Goal: Information Seeking & Learning: Learn about a topic

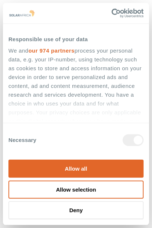
click at [126, 17] on icon "Usercentrics Cookiebot - opens in a new window" at bounding box center [126, 16] width 2 height 3
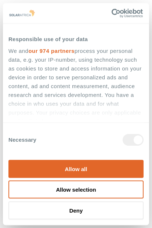
click at [39, 164] on button "Allow all" at bounding box center [75, 169] width 135 height 18
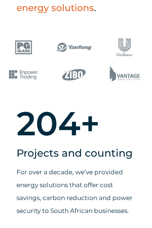
scroll to position [335, 0]
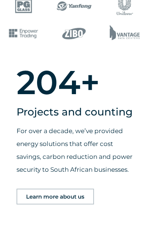
click at [48, 199] on span "Learn more about us" at bounding box center [55, 197] width 58 height 6
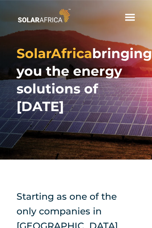
click at [126, 16] on span "hello" at bounding box center [129, 17] width 11 height 11
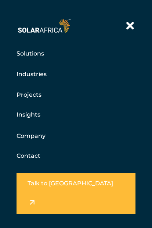
click at [43, 173] on link at bounding box center [76, 193] width 119 height 41
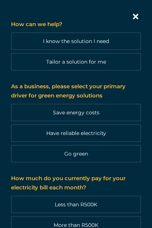
scroll to position [936, 0]
click at [134, 12] on icon "Contact form | Slide-in" at bounding box center [135, 16] width 11 height 11
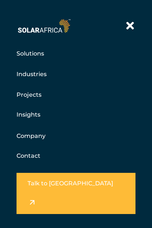
click at [26, 91] on link "Projects" at bounding box center [29, 94] width 25 height 9
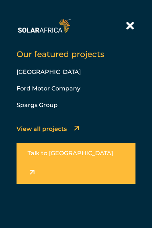
click at [28, 127] on link "View all projects" at bounding box center [42, 127] width 50 height 11
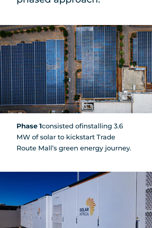
scroll to position [577, 0]
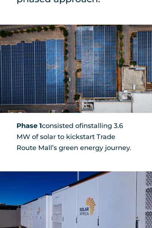
click at [27, 83] on img at bounding box center [76, 69] width 152 height 88
click at [41, 88] on img at bounding box center [76, 69] width 152 height 88
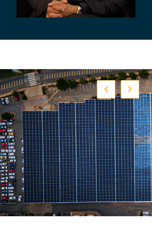
scroll to position [2266, 0]
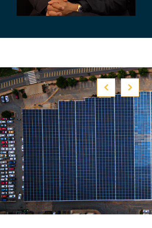
click at [133, 86] on div at bounding box center [130, 87] width 18 height 18
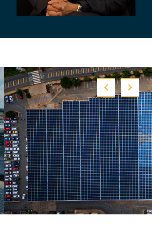
scroll to position [2266, 0]
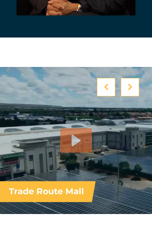
click at [105, 86] on icon at bounding box center [106, 86] width 5 height 7
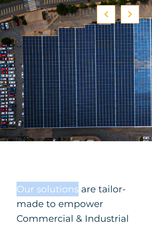
scroll to position [2339, 0]
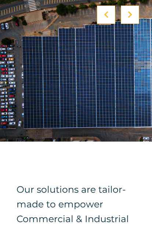
click at [126, 212] on h4 "Our solutions are tailor-made to empower Commercial & Industrial businesses in …" at bounding box center [76, 218] width 119 height 73
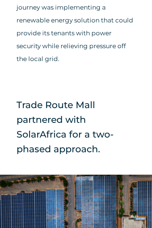
scroll to position [482, 0]
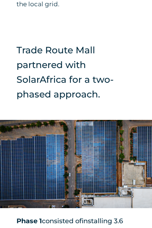
click at [113, 106] on div "Trade Route Mall partnered with SolarAfrica for a two-phased approach." at bounding box center [76, 78] width 152 height 70
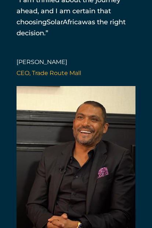
scroll to position [2049, 0]
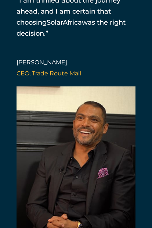
click at [34, 74] on span "CEO, Trade Route Mall" at bounding box center [49, 73] width 65 height 7
click at [36, 73] on span "CEO, Trade Route Mall" at bounding box center [49, 73] width 65 height 7
click at [40, 71] on span "CEO, Trade Route Mall" at bounding box center [49, 73] width 65 height 7
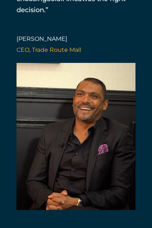
scroll to position [2072, 0]
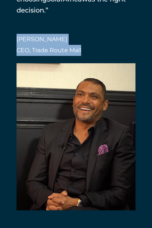
copy div "Yaseen Valli CEO, Trade Route Mall"
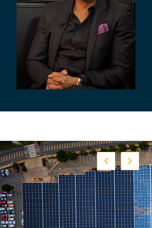
scroll to position [2192, 0]
